Goal: Navigation & Orientation: Understand site structure

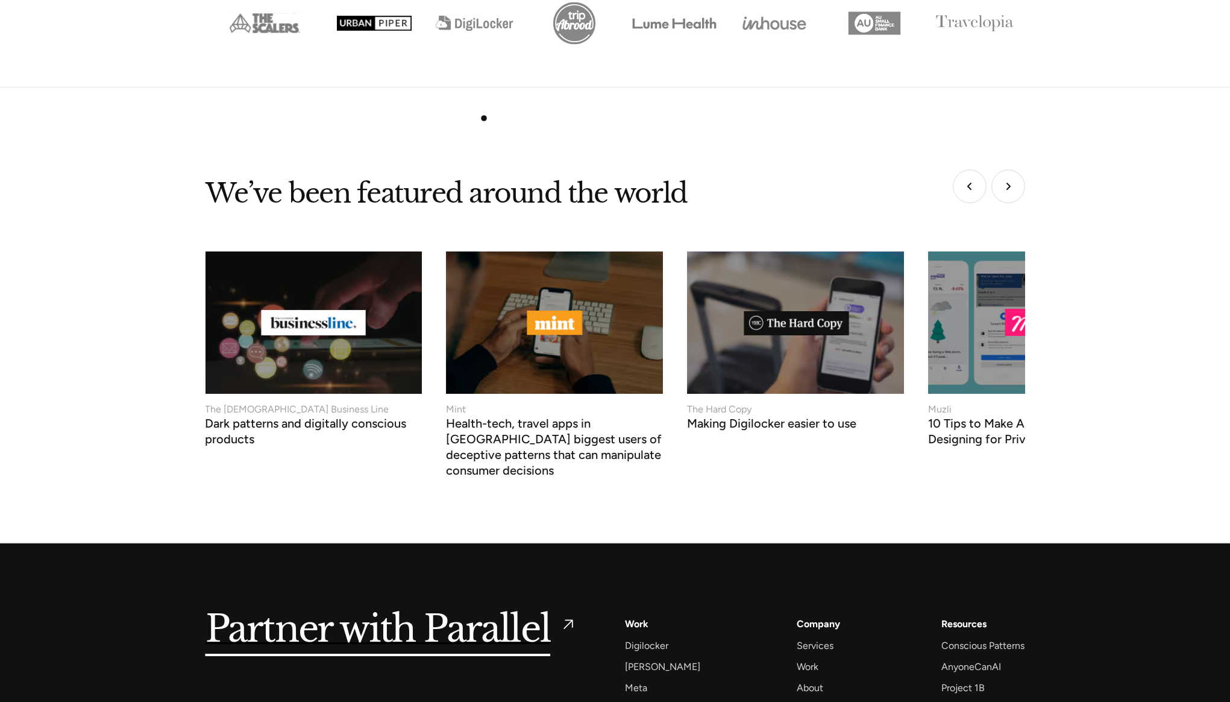
scroll to position [4651, 0]
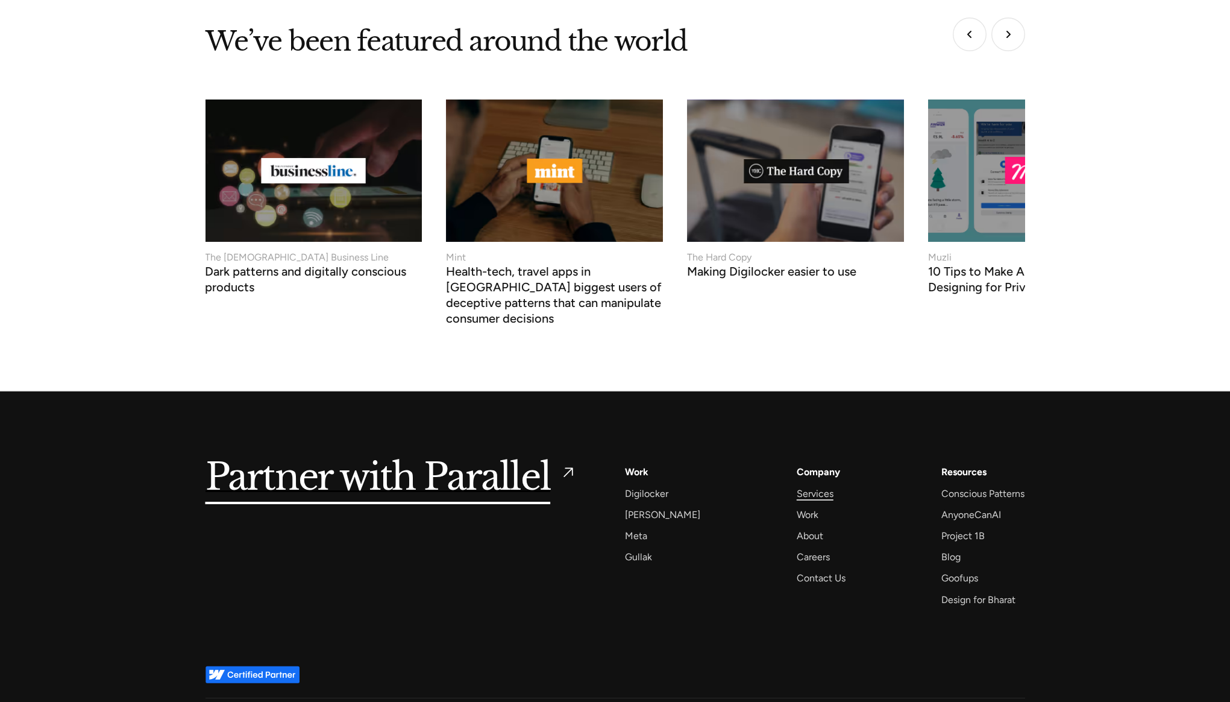
click at [811, 485] on div "Services" at bounding box center [815, 493] width 37 height 16
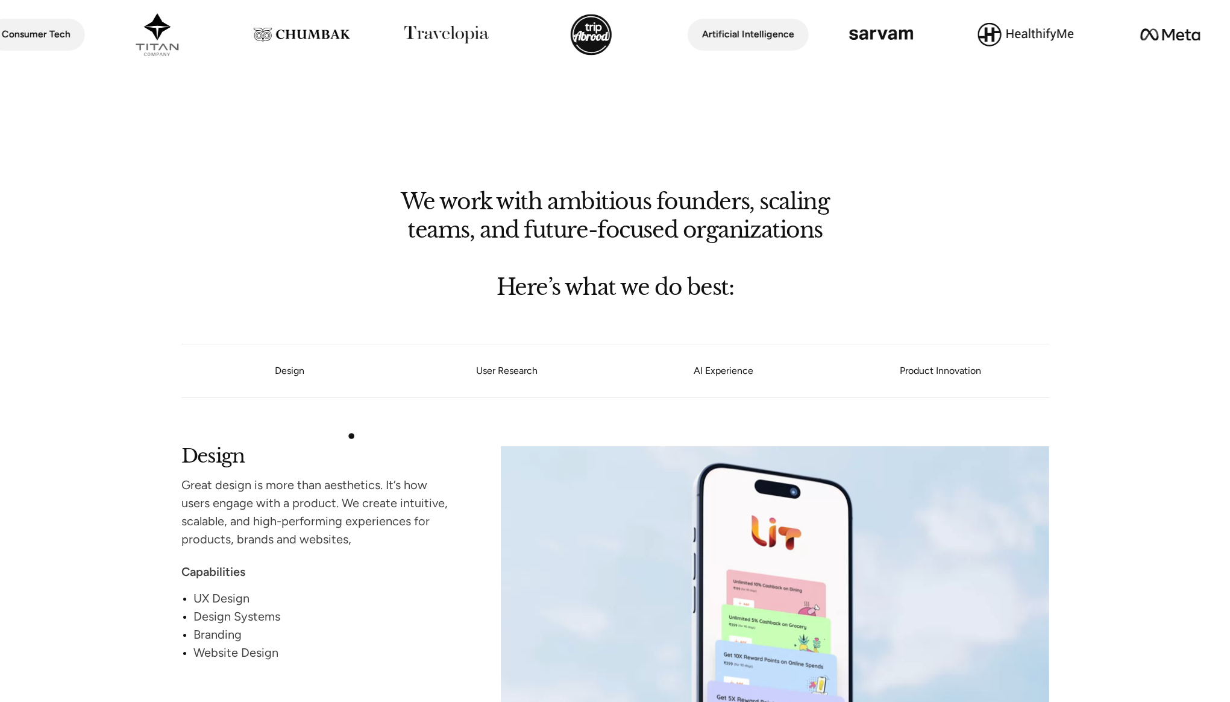
scroll to position [912, 0]
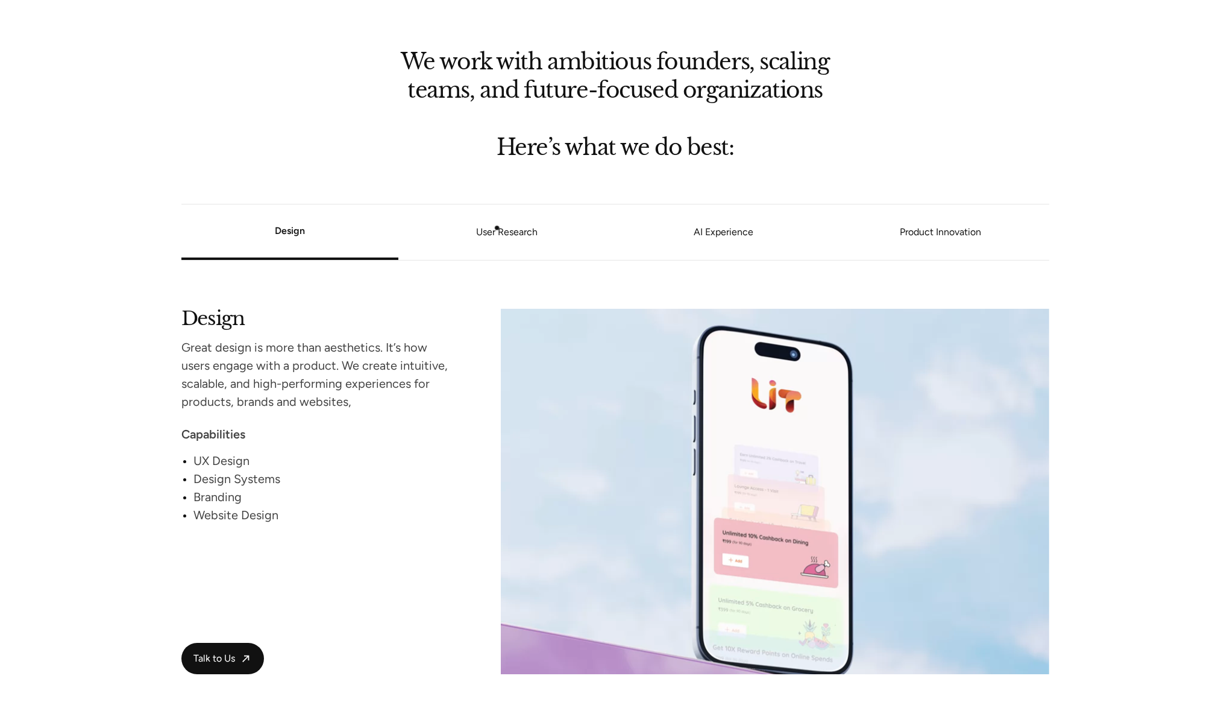
click at [499, 231] on link "User Research" at bounding box center [507, 231] width 217 height 7
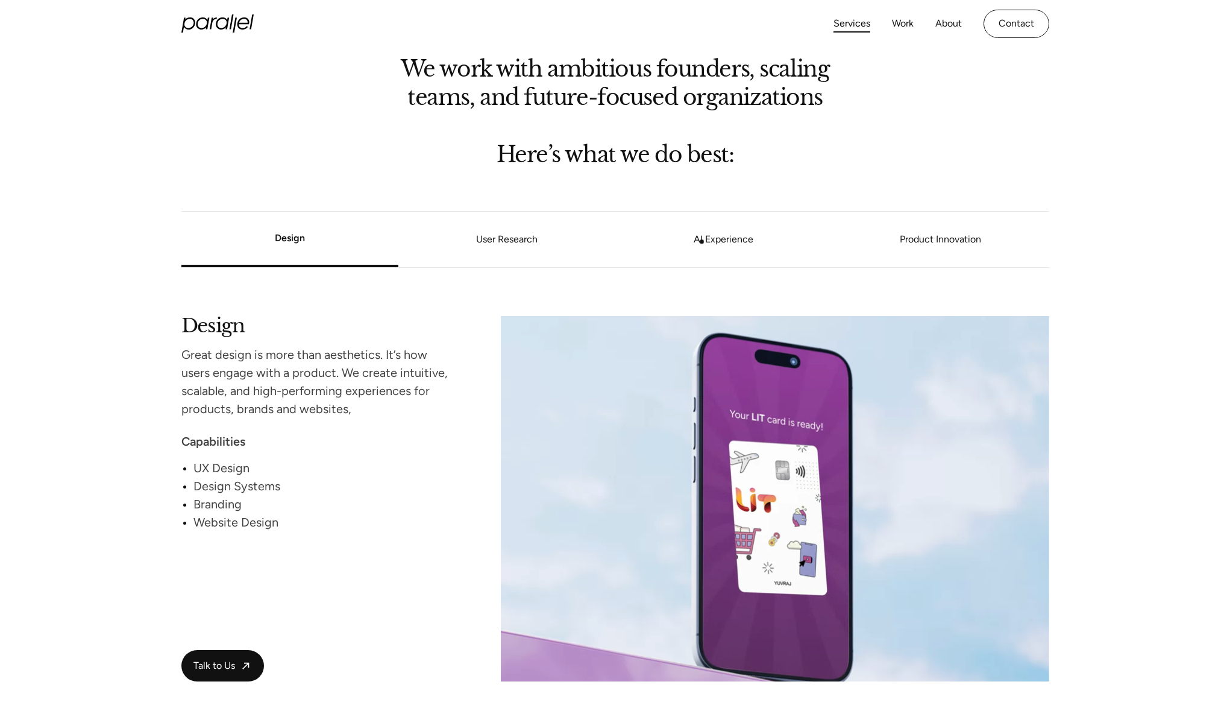
click at [704, 243] on link "AI Experience" at bounding box center [724, 239] width 217 height 7
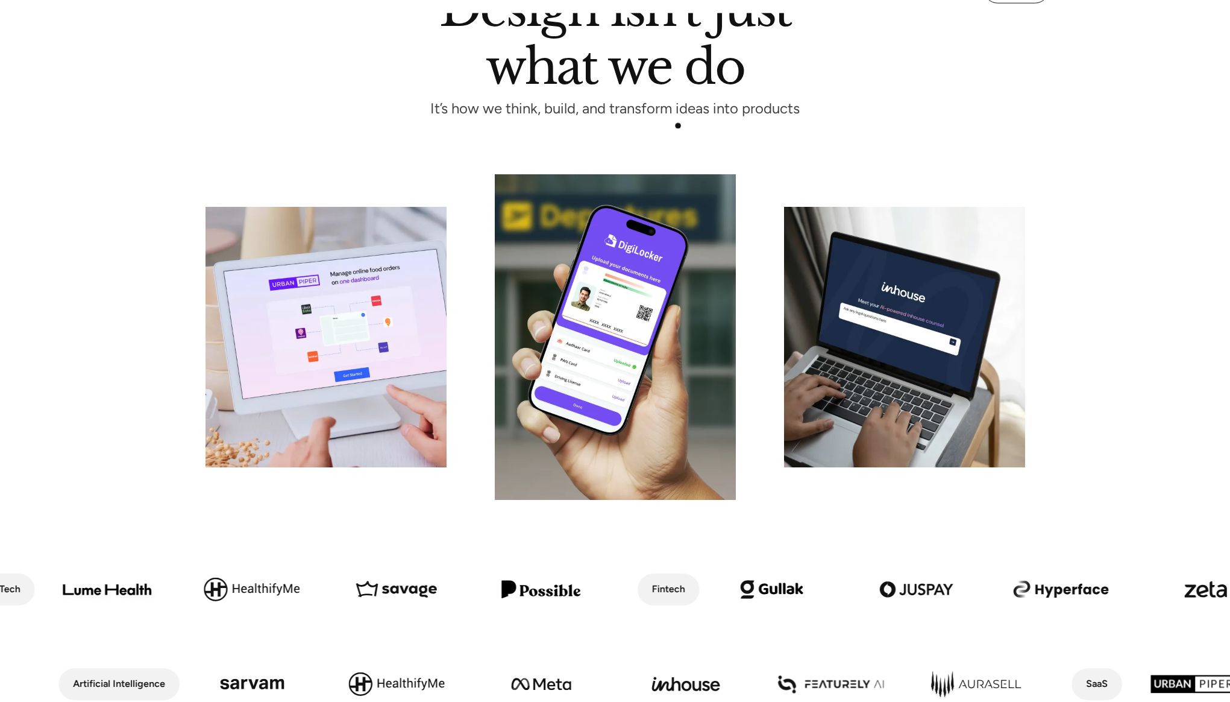
scroll to position [0, 0]
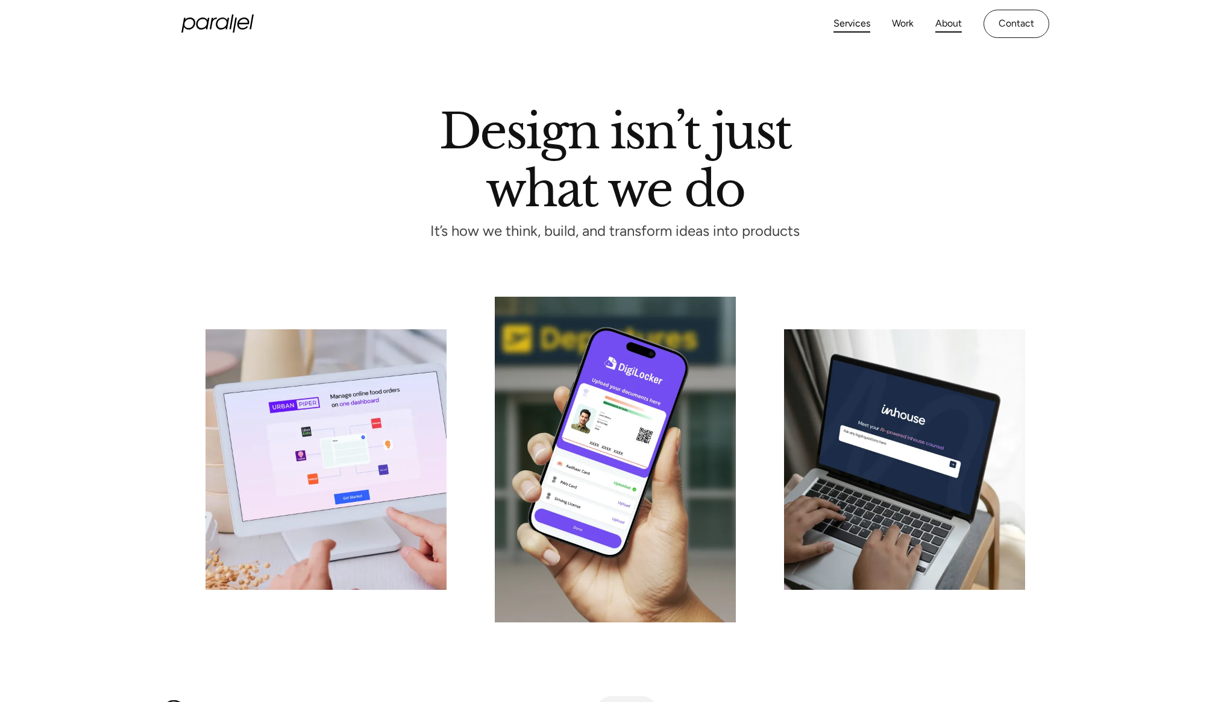
click at [952, 24] on link "About" at bounding box center [949, 23] width 27 height 17
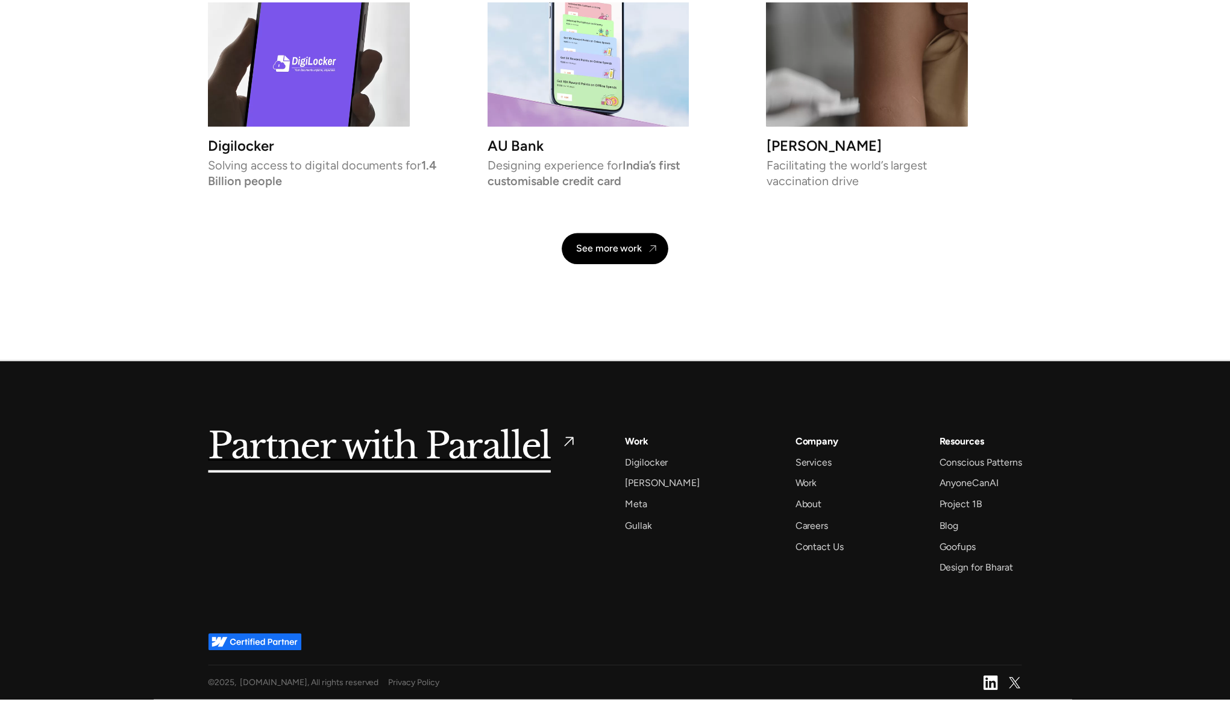
scroll to position [2781, 0]
